Goal: Communication & Community: Ask a question

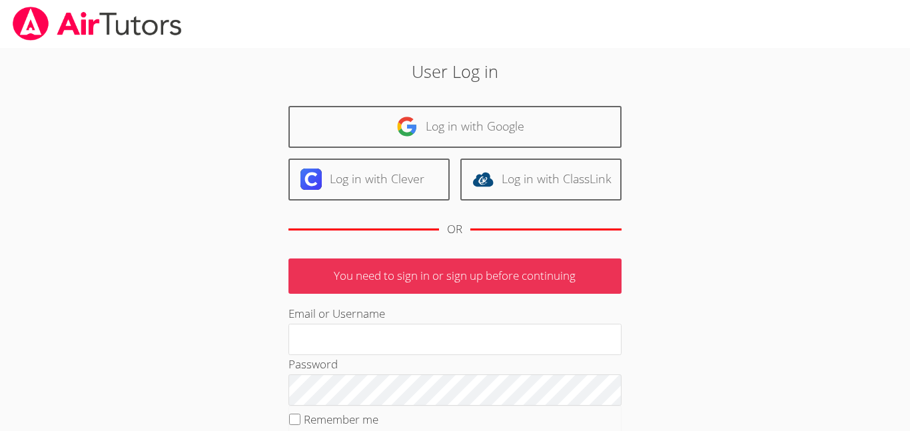
type input "j.escobarmata907@cvuhsd.org"
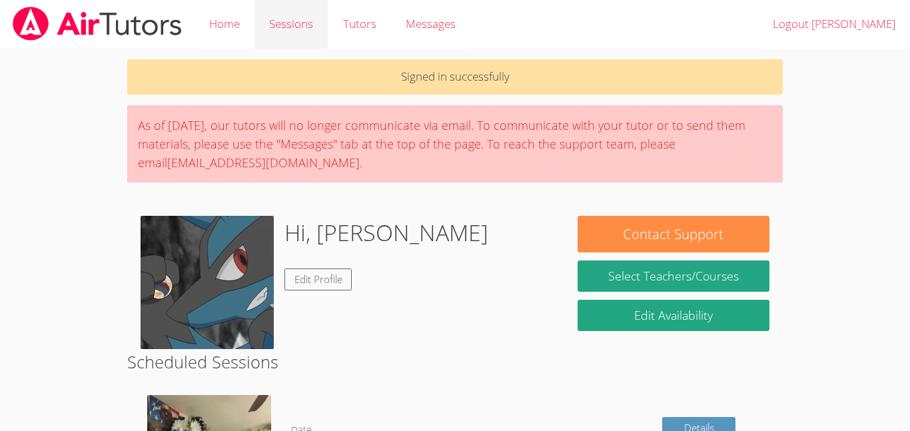
click at [314, 17] on link "Sessions" at bounding box center [291, 24] width 73 height 49
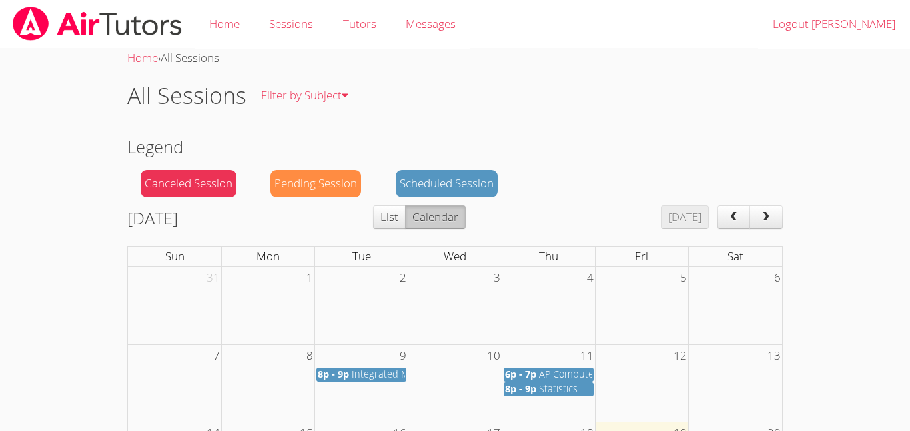
click at [520, 387] on span "8p - 9p" at bounding box center [520, 389] width 31 height 13
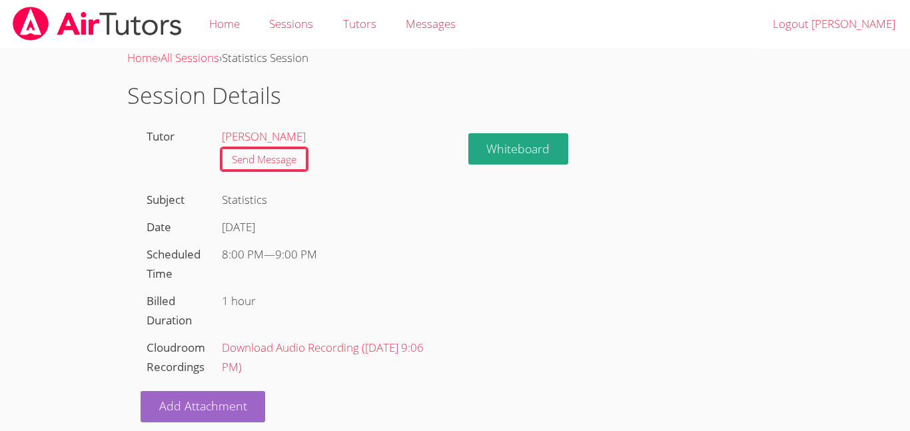
scroll to position [11, 0]
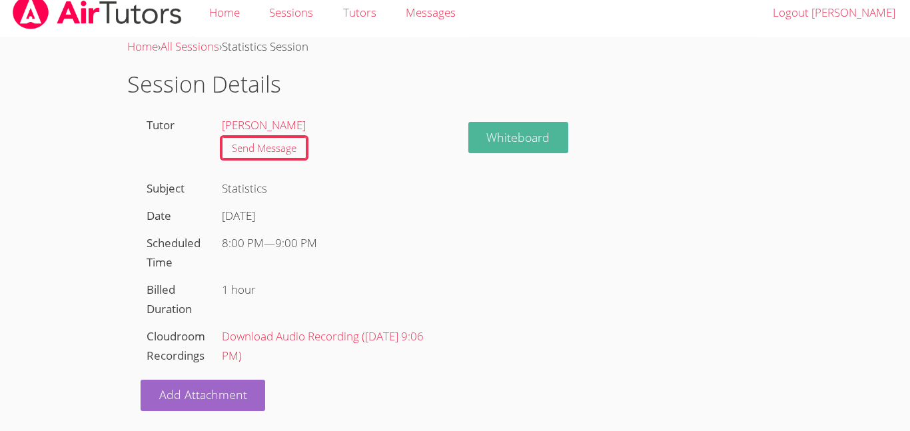
click at [553, 144] on button "Whiteboard" at bounding box center [518, 137] width 101 height 31
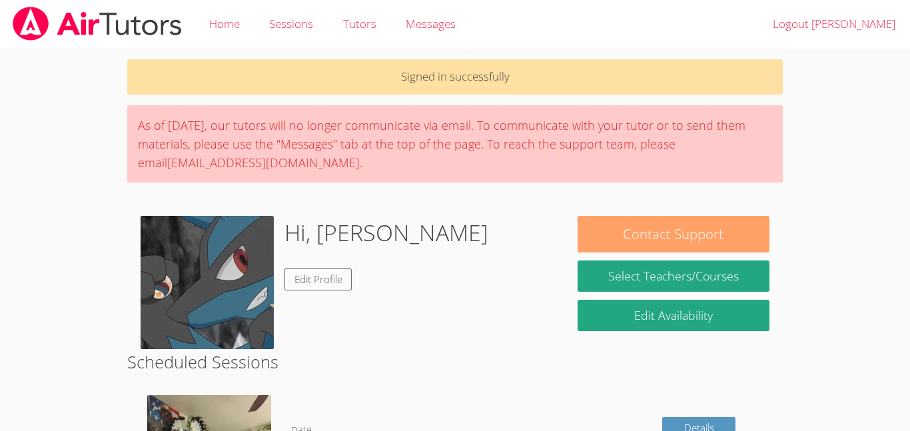
click at [685, 243] on button "Contact Support" at bounding box center [674, 234] width 192 height 37
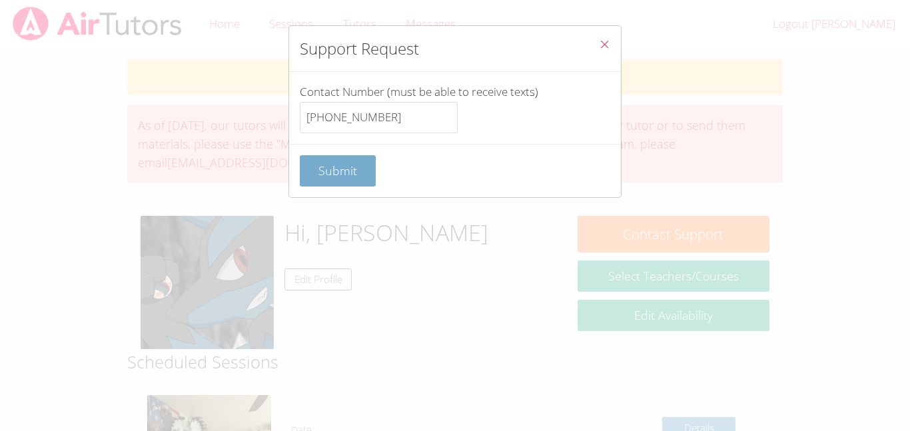
click at [357, 170] on button "Submit" at bounding box center [338, 170] width 76 height 31
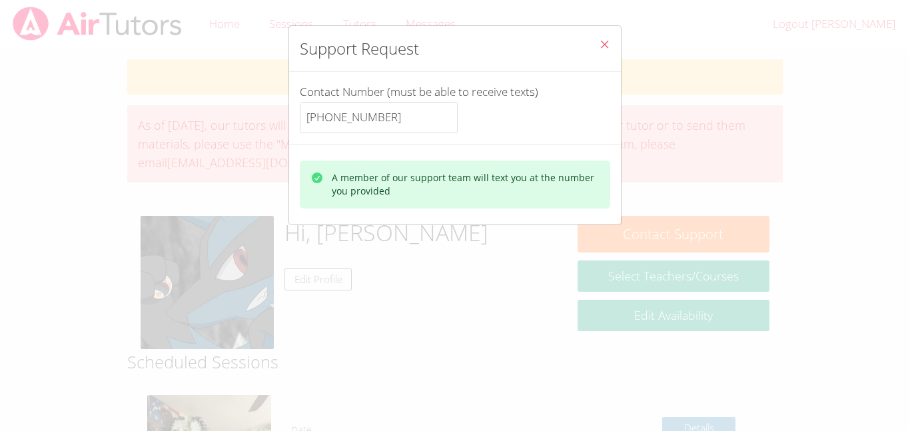
click at [602, 47] on icon "Close" at bounding box center [604, 44] width 11 height 11
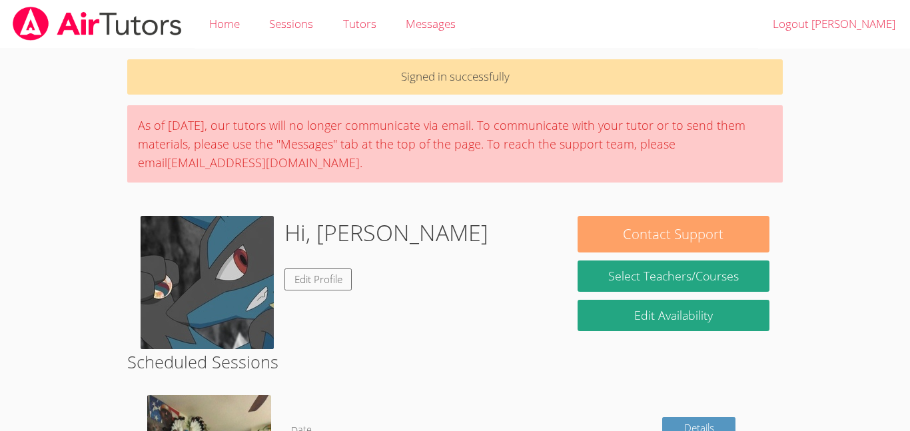
click at [638, 227] on button "Contact Support" at bounding box center [674, 234] width 192 height 37
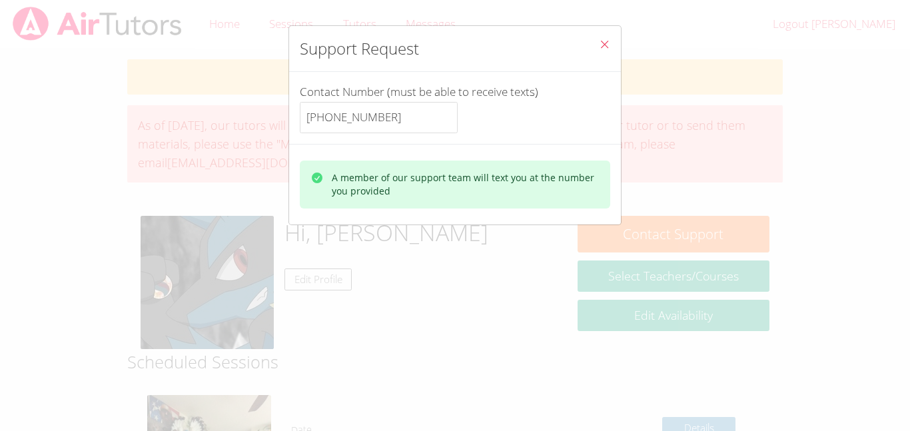
click at [610, 39] on icon "Close" at bounding box center [604, 44] width 11 height 11
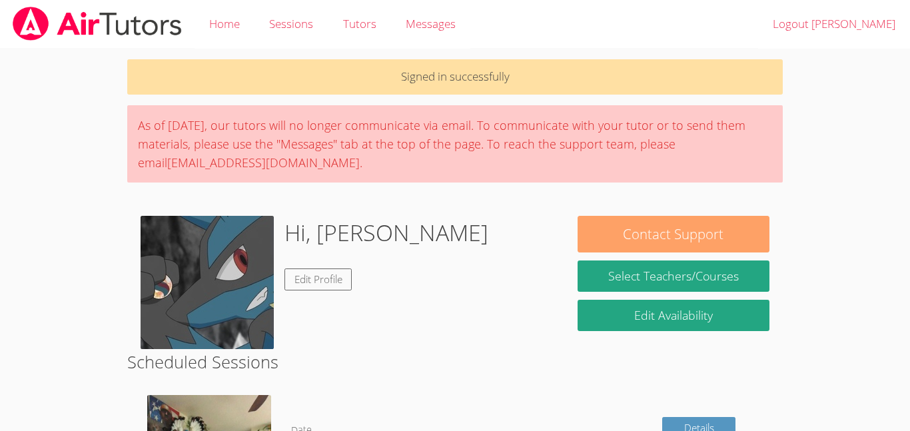
click at [628, 228] on button "Contact Support" at bounding box center [674, 234] width 192 height 37
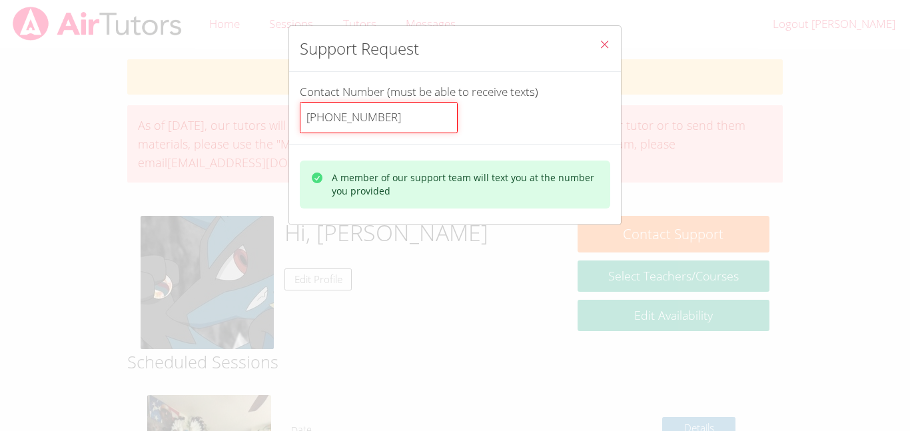
click at [384, 132] on input "[PHONE_NUMBER]" at bounding box center [379, 118] width 158 height 32
type input "14243917274"
click at [599, 45] on icon "Close" at bounding box center [604, 44] width 11 height 11
